Goal: Information Seeking & Learning: Learn about a topic

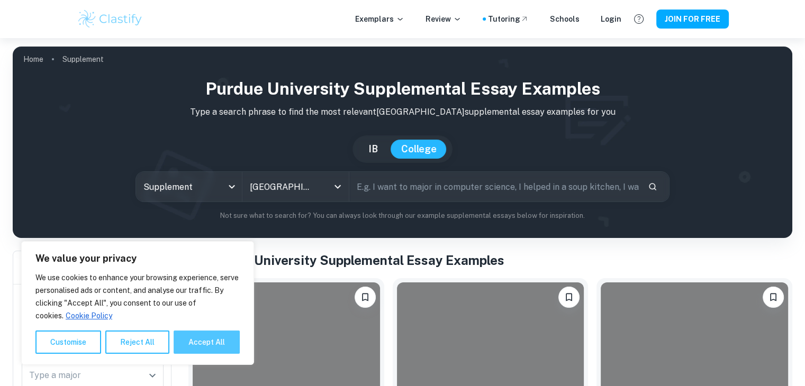
click at [190, 339] on button "Accept All" at bounding box center [206, 342] width 66 height 23
checkbox input "true"
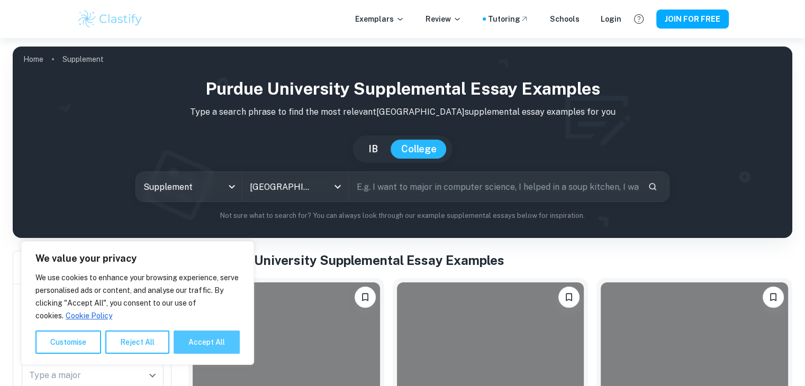
checkbox input "true"
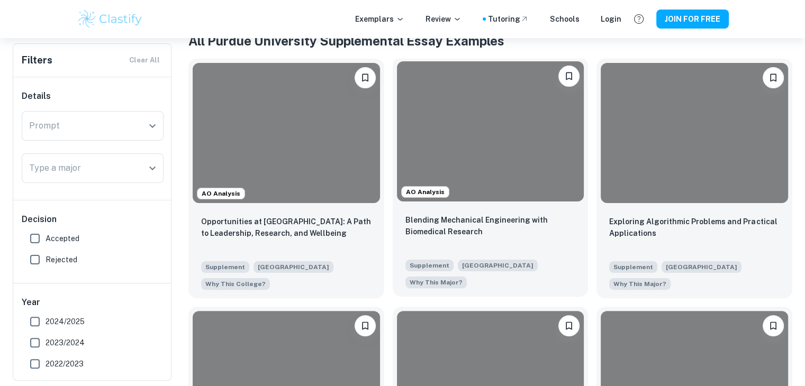
scroll to position [212, 0]
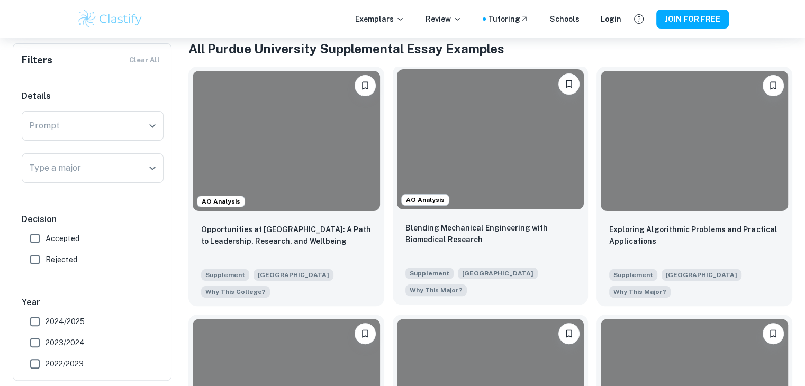
click at [499, 134] on div at bounding box center [490, 139] width 187 height 140
